Goal: Check status: Check status

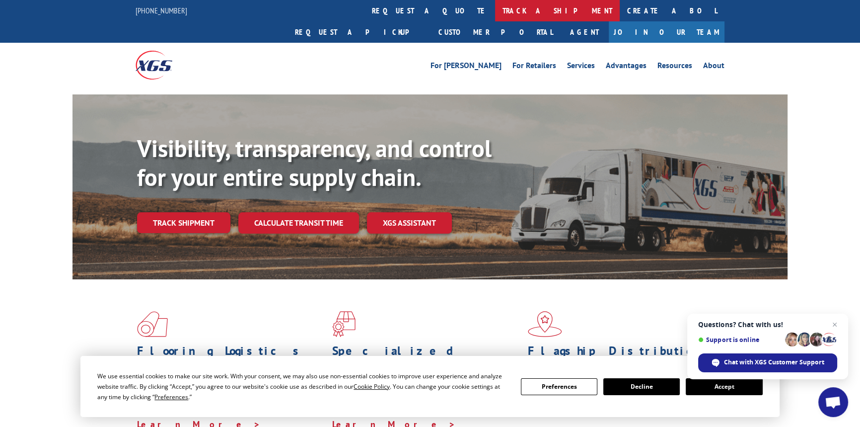
click at [495, 14] on link "track a shipment" at bounding box center [557, 10] width 125 height 21
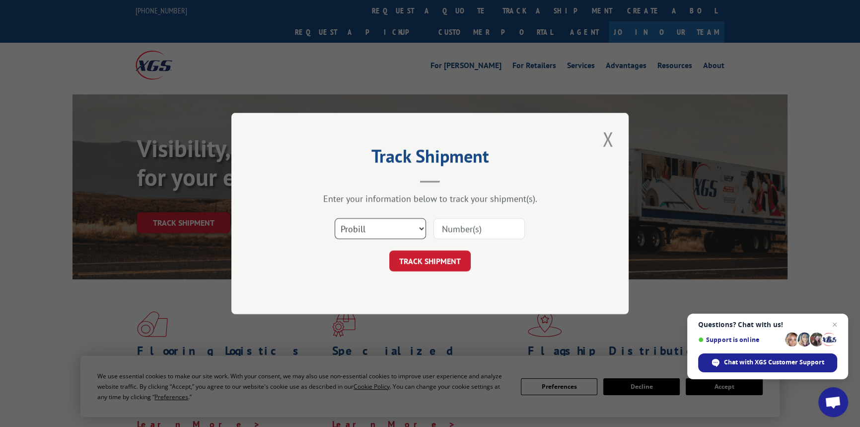
click at [374, 226] on select "Select category... Probill BOL PO" at bounding box center [380, 228] width 91 height 21
select select "bol"
click at [335, 218] on select "Select category... Probill BOL PO" at bounding box center [380, 228] width 91 height 21
paste input "5942963"
type input "5942963"
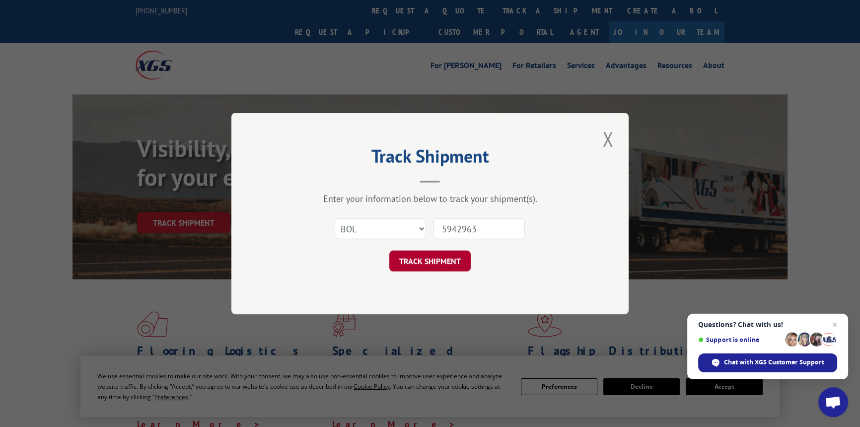
click at [455, 265] on button "TRACK SHIPMENT" at bounding box center [429, 260] width 81 height 21
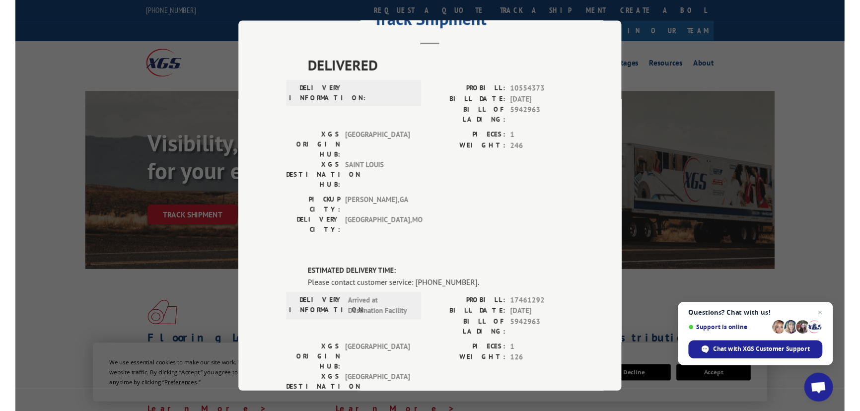
scroll to position [45, 0]
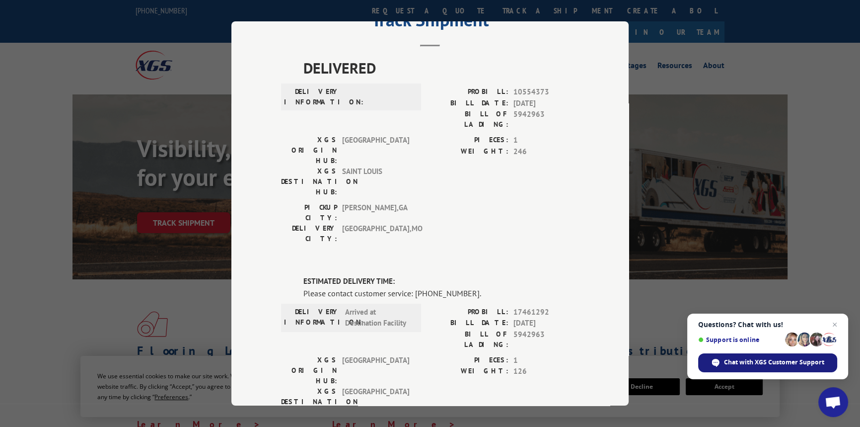
click at [745, 362] on span "Chat with XGS Customer Support" at bounding box center [774, 362] width 100 height 9
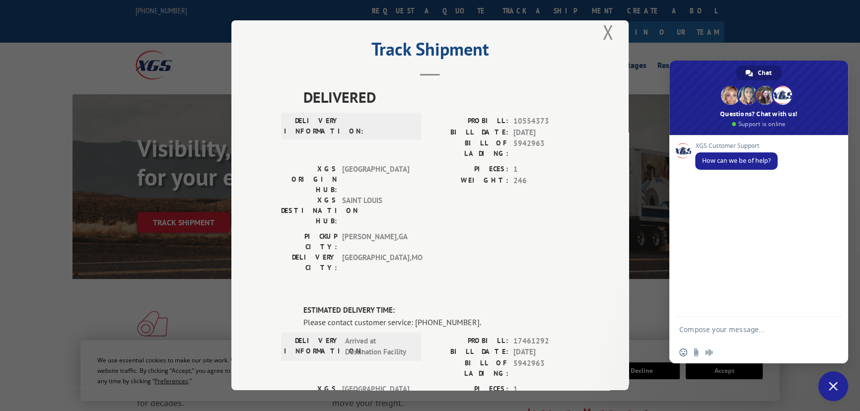
scroll to position [0, 0]
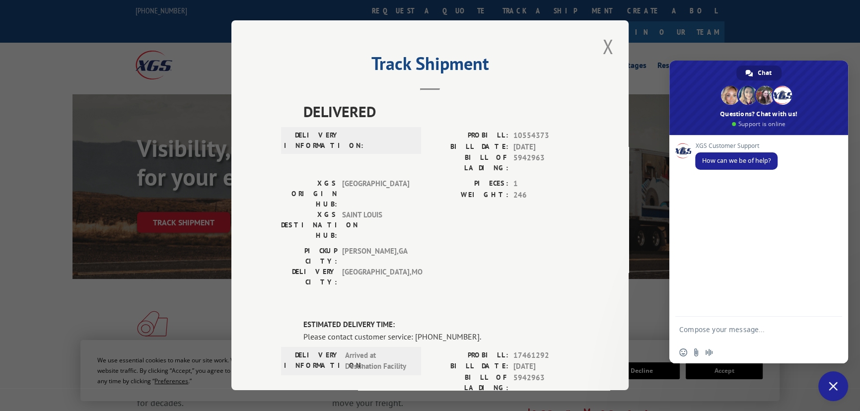
click at [691, 333] on textarea "Compose your message..." at bounding box center [748, 329] width 139 height 25
type textarea "hello can I get an ETA on this BOL 5942963"
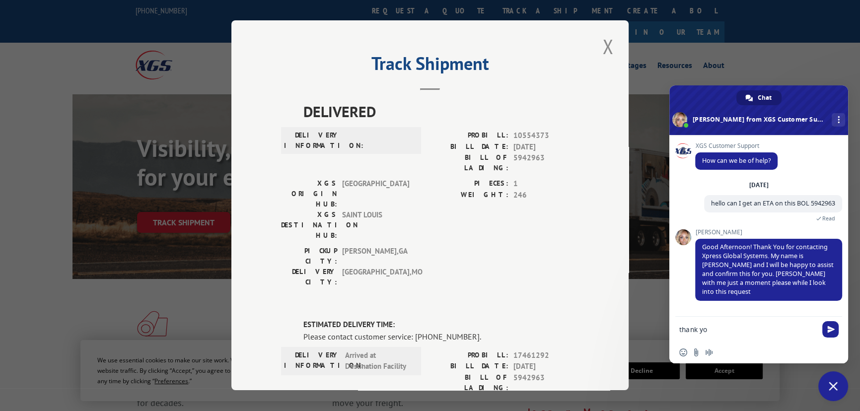
type textarea "thank you"
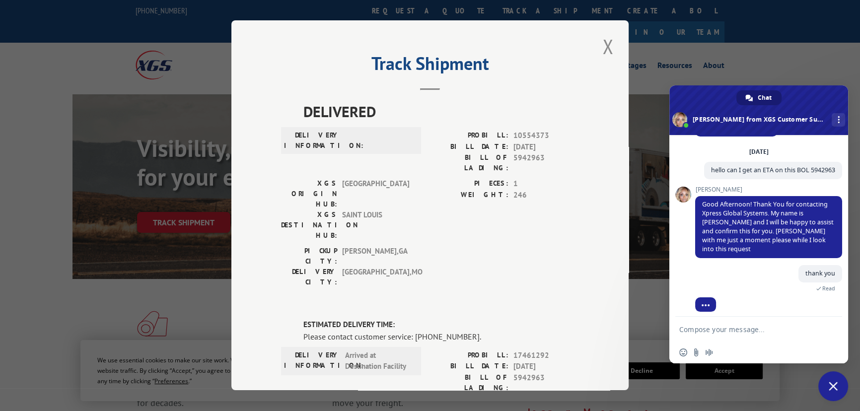
scroll to position [48, 0]
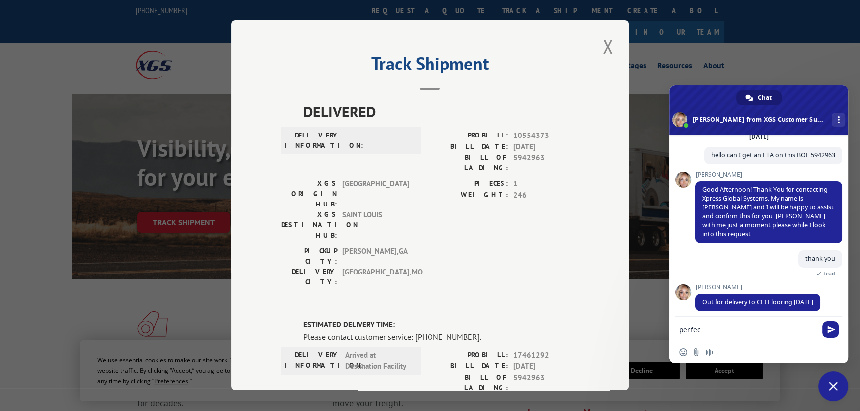
type textarea "perfect"
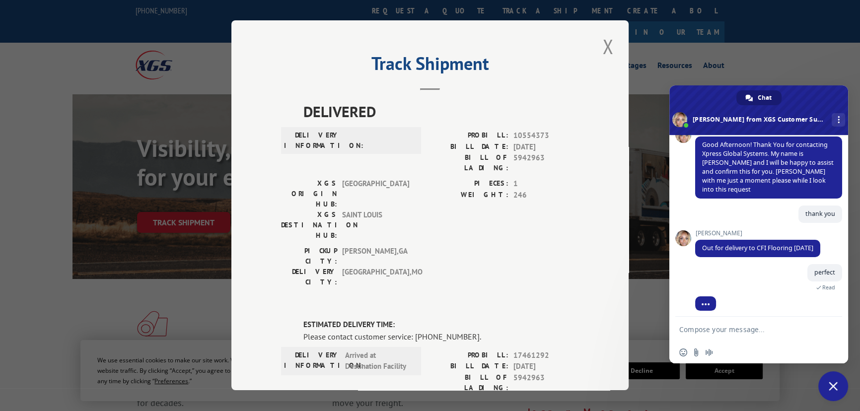
scroll to position [108, 0]
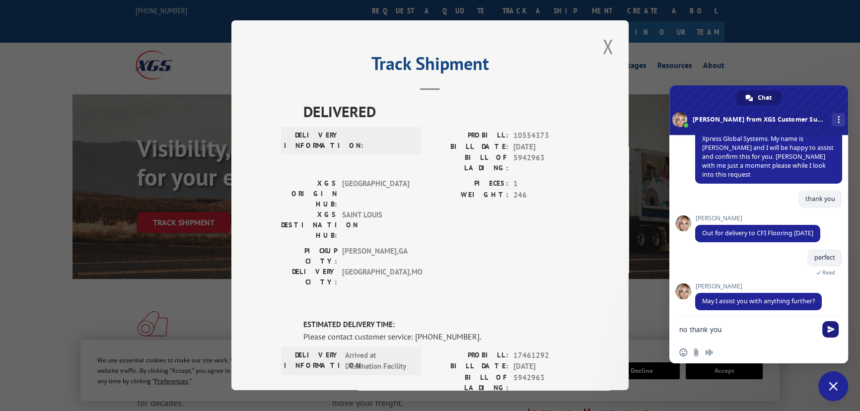
type textarea "no thank you"
click at [824, 332] on span "Send" at bounding box center [830, 329] width 16 height 16
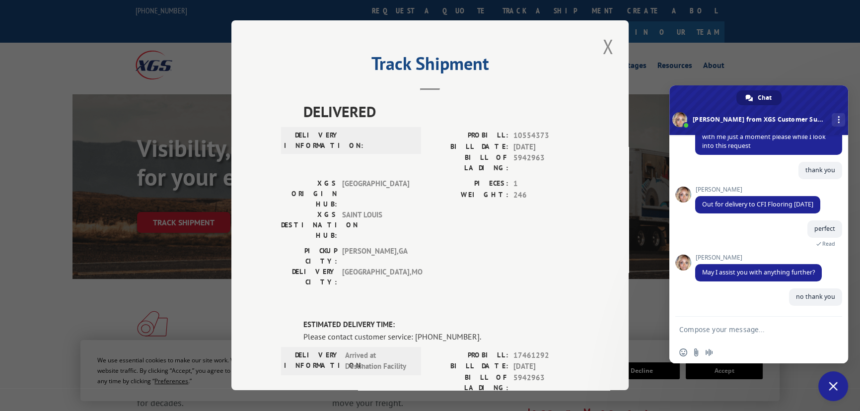
scroll to position [133, 0]
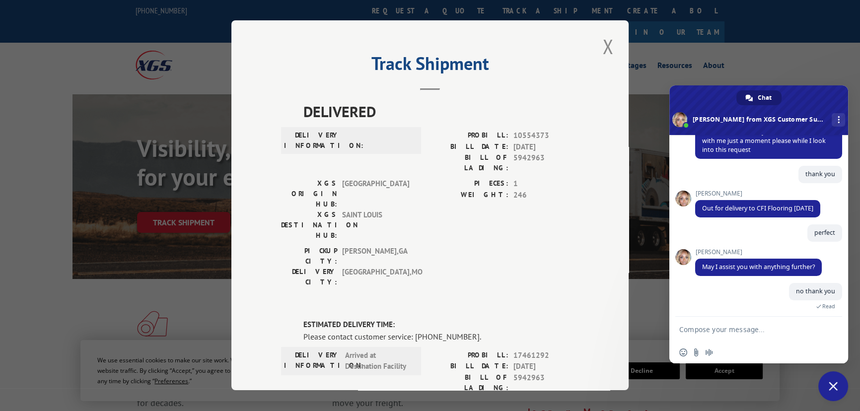
click at [837, 383] on span "Close chat" at bounding box center [833, 386] width 9 height 9
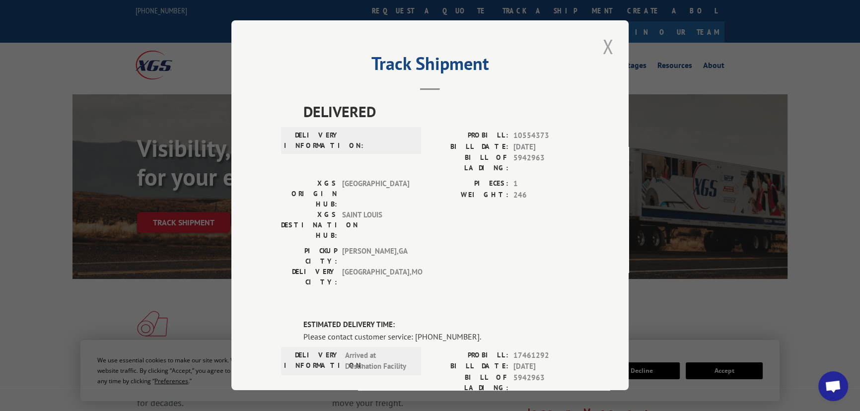
click at [602, 44] on button "Close modal" at bounding box center [607, 46] width 17 height 27
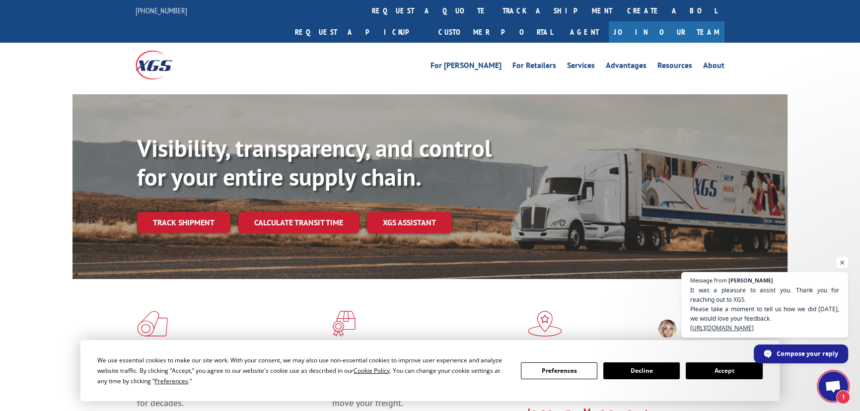
scroll to position [144, 0]
